Goal: Task Accomplishment & Management: Use online tool/utility

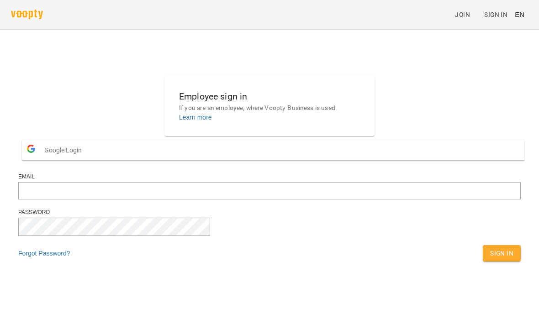
scroll to position [88, 0]
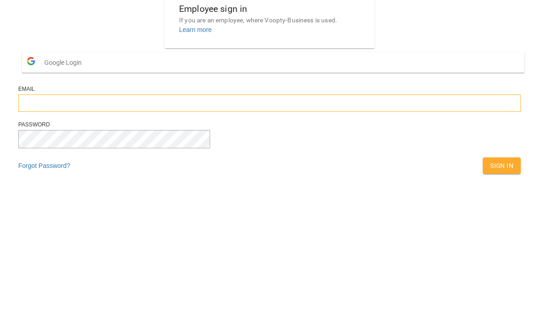
type input "**********"
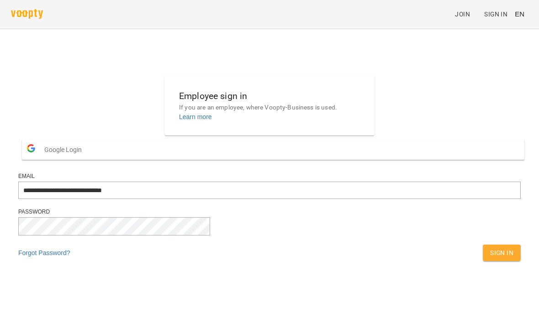
click at [483, 262] on button "Sign In" at bounding box center [502, 253] width 38 height 16
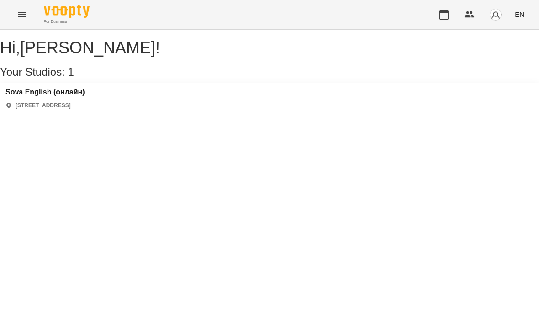
click at [21, 16] on icon "Menu" at bounding box center [22, 14] width 8 height 5
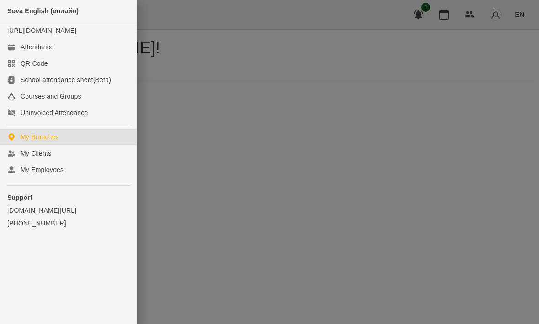
click at [80, 85] on div "School attendance sheet(Beta)" at bounding box center [66, 79] width 90 height 9
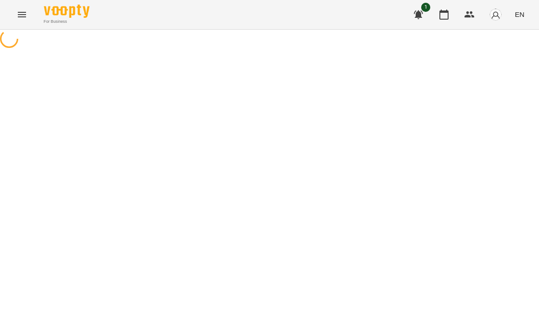
click at [12, 21] on div "For Business 1 EN" at bounding box center [269, 14] width 539 height 29
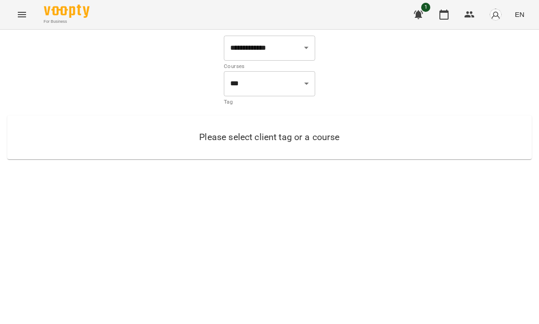
click at [22, 12] on icon "Menu" at bounding box center [21, 14] width 11 height 11
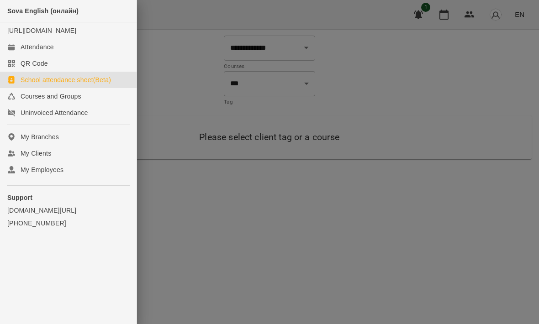
click at [80, 55] on link "Attendance" at bounding box center [68, 47] width 137 height 16
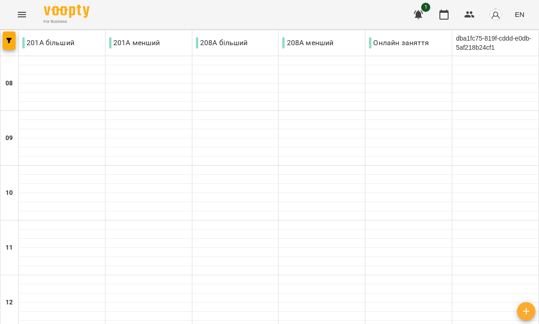
scroll to position [479, 0]
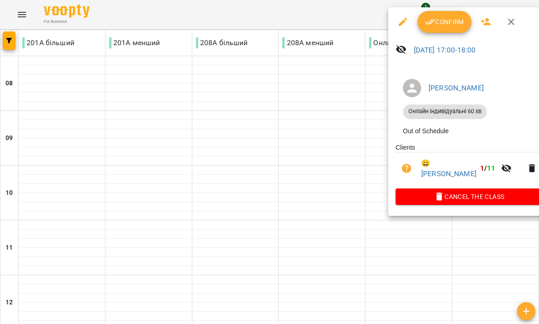
click at [454, 26] on span "Confirm" at bounding box center [444, 21] width 39 height 11
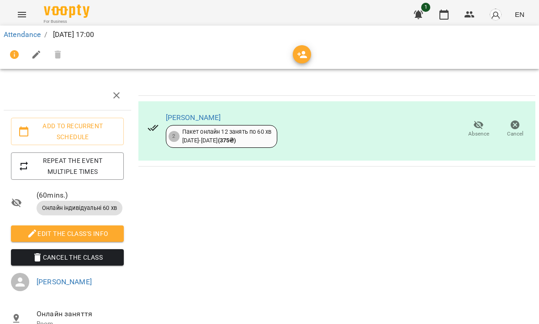
click at [21, 38] on link "Attendance" at bounding box center [22, 34] width 37 height 9
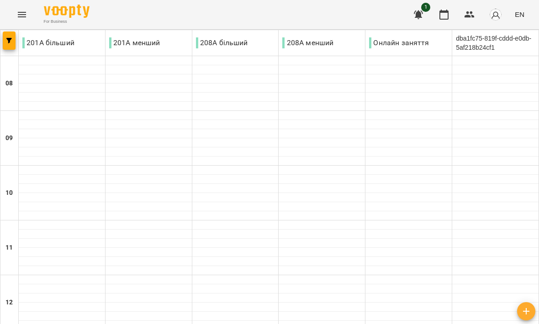
scroll to position [559, 0]
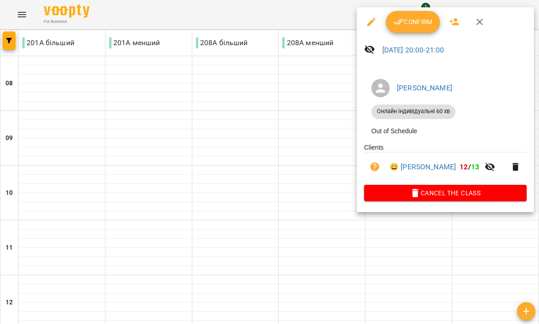
click at [419, 26] on span "Confirm" at bounding box center [413, 21] width 39 height 11
click at [429, 20] on button "button" at bounding box center [419, 15] width 22 height 22
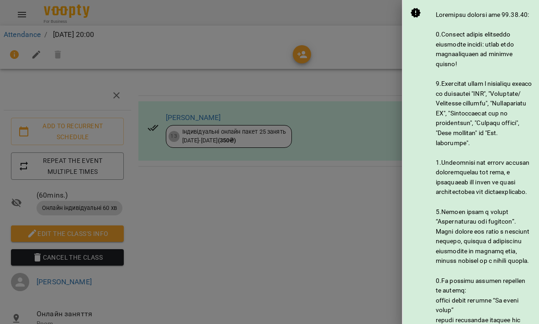
click at [360, 191] on div at bounding box center [269, 162] width 539 height 324
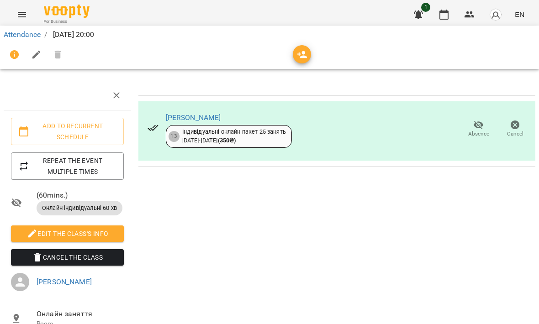
click at [38, 33] on link "Attendance" at bounding box center [22, 34] width 37 height 9
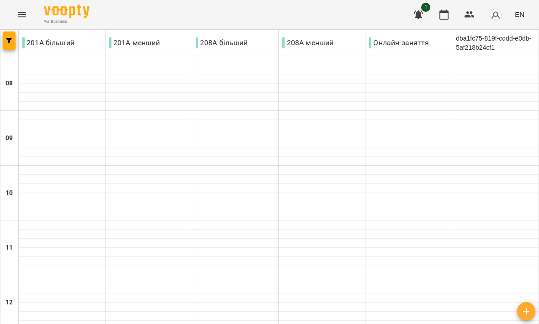
scroll to position [562, 0]
